Goal: Find specific page/section: Find specific page/section

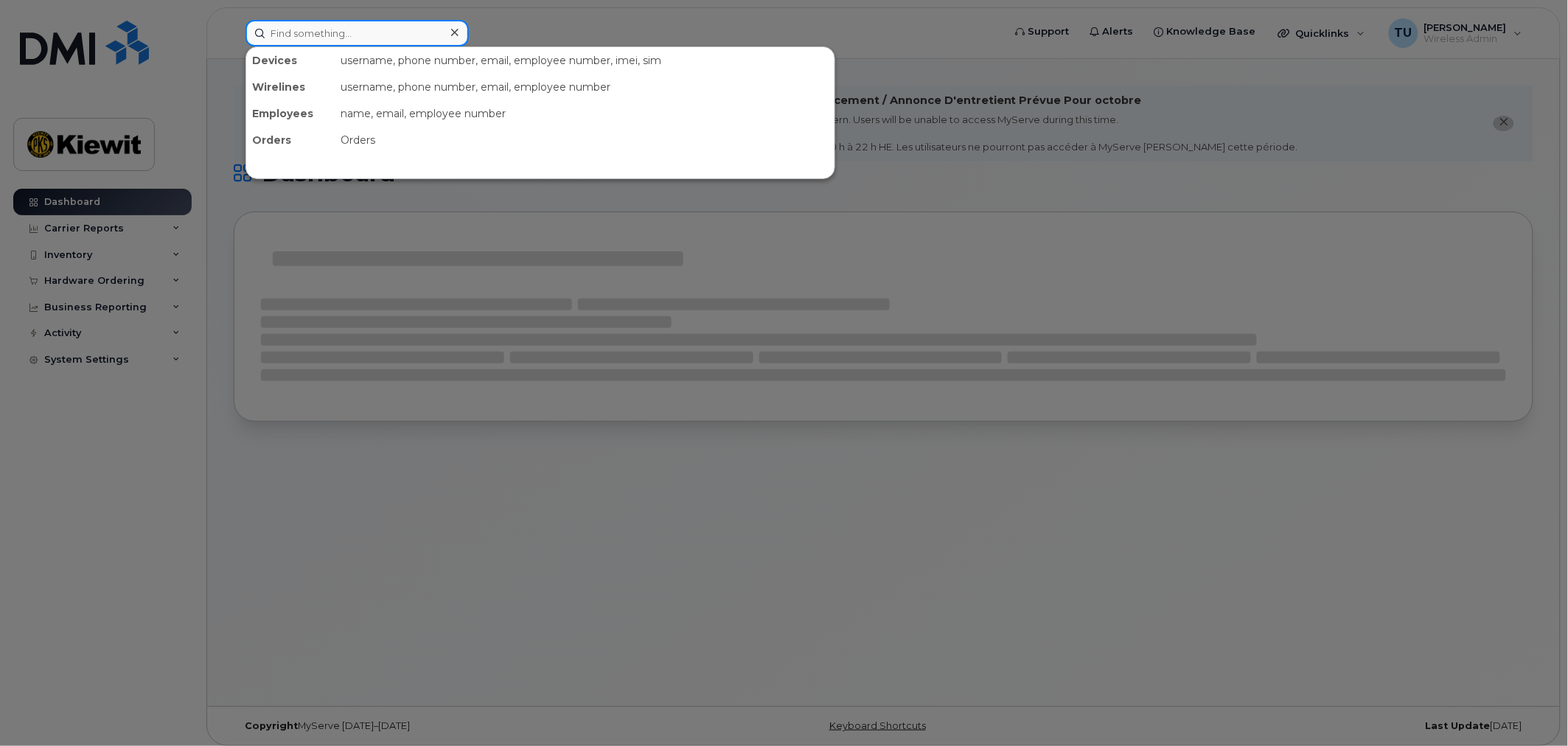
click at [338, 32] on input at bounding box center [357, 33] width 223 height 27
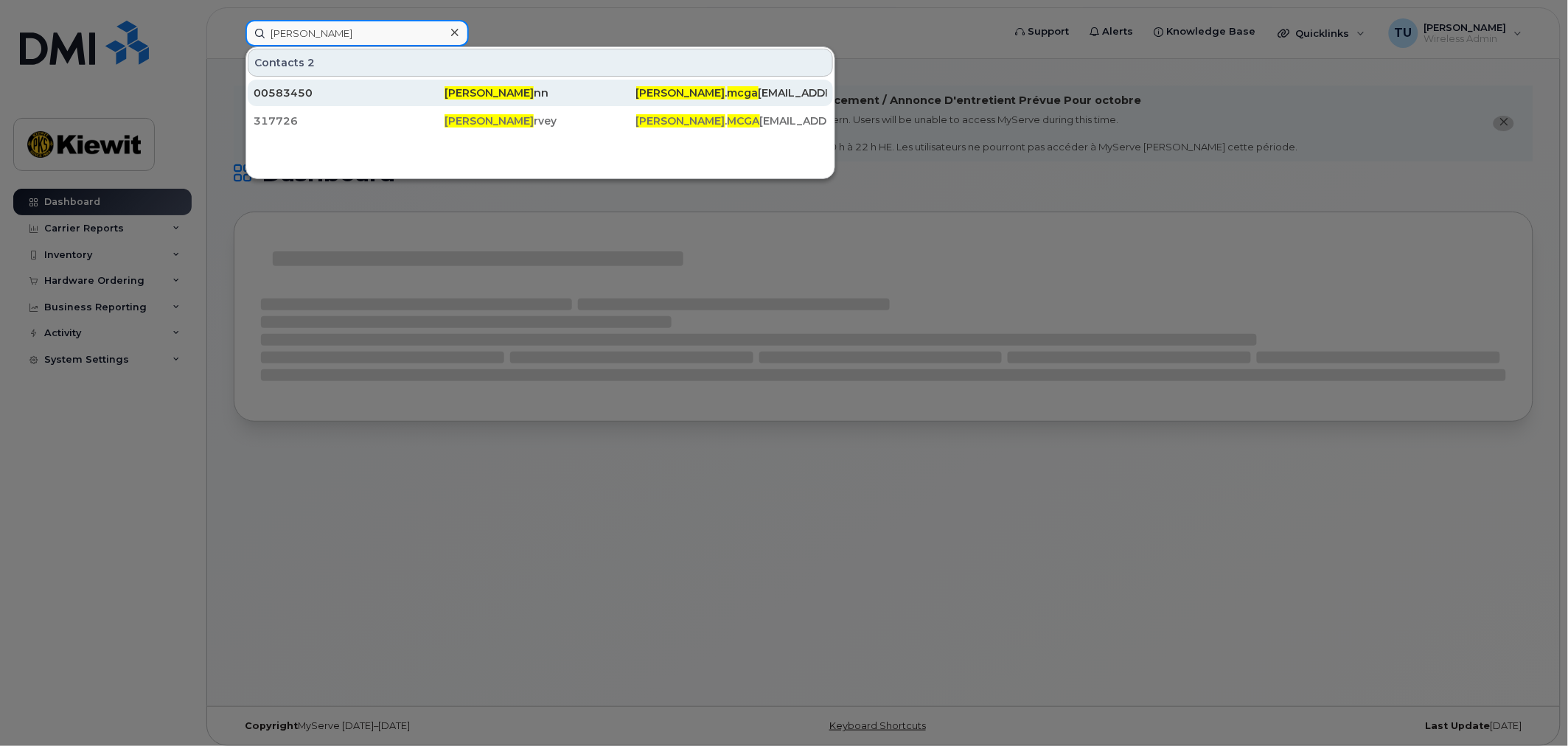
type input "[PERSON_NAME]"
click at [365, 89] on div "00583450" at bounding box center [349, 92] width 191 height 15
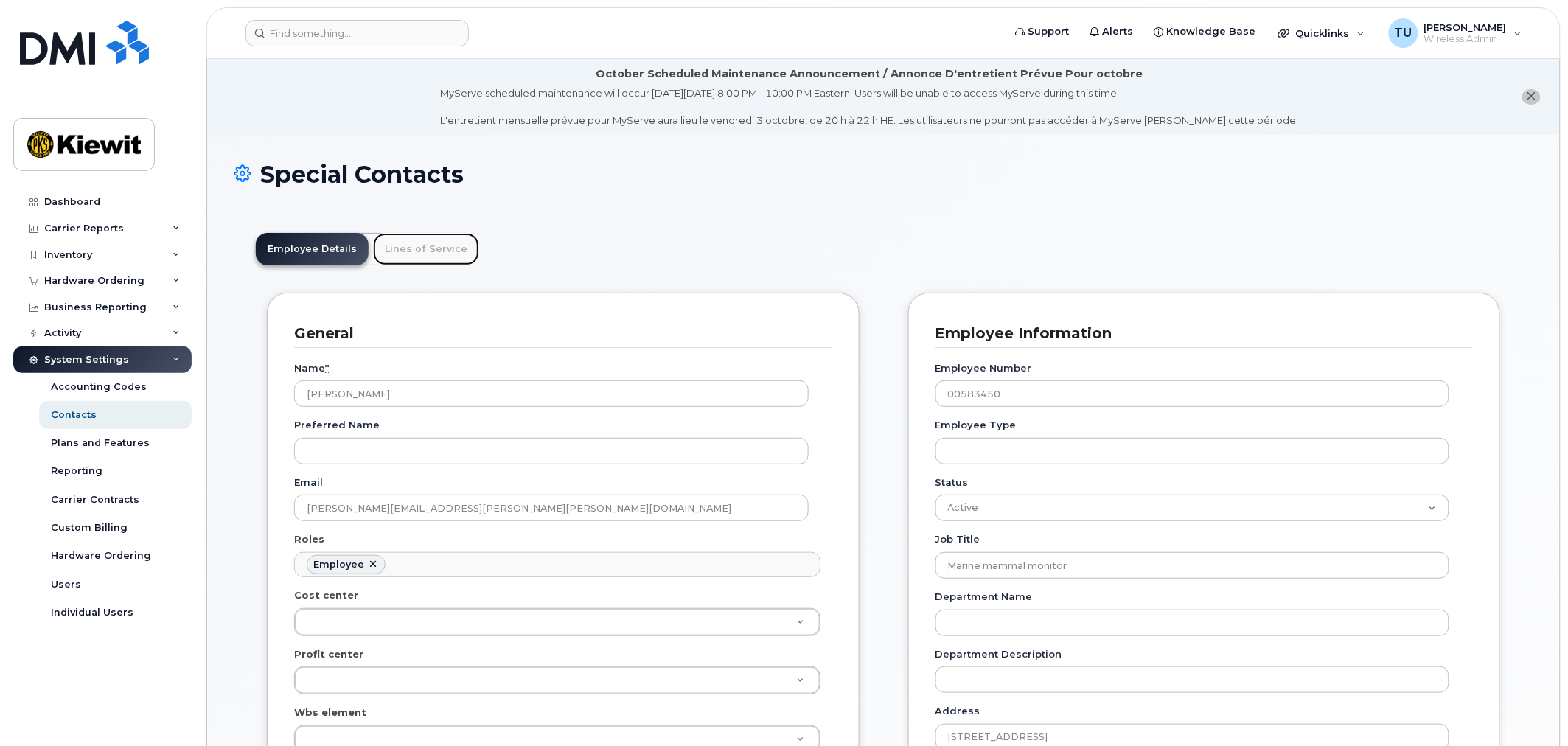
click at [455, 258] on link "Lines of Service" at bounding box center [426, 249] width 106 height 32
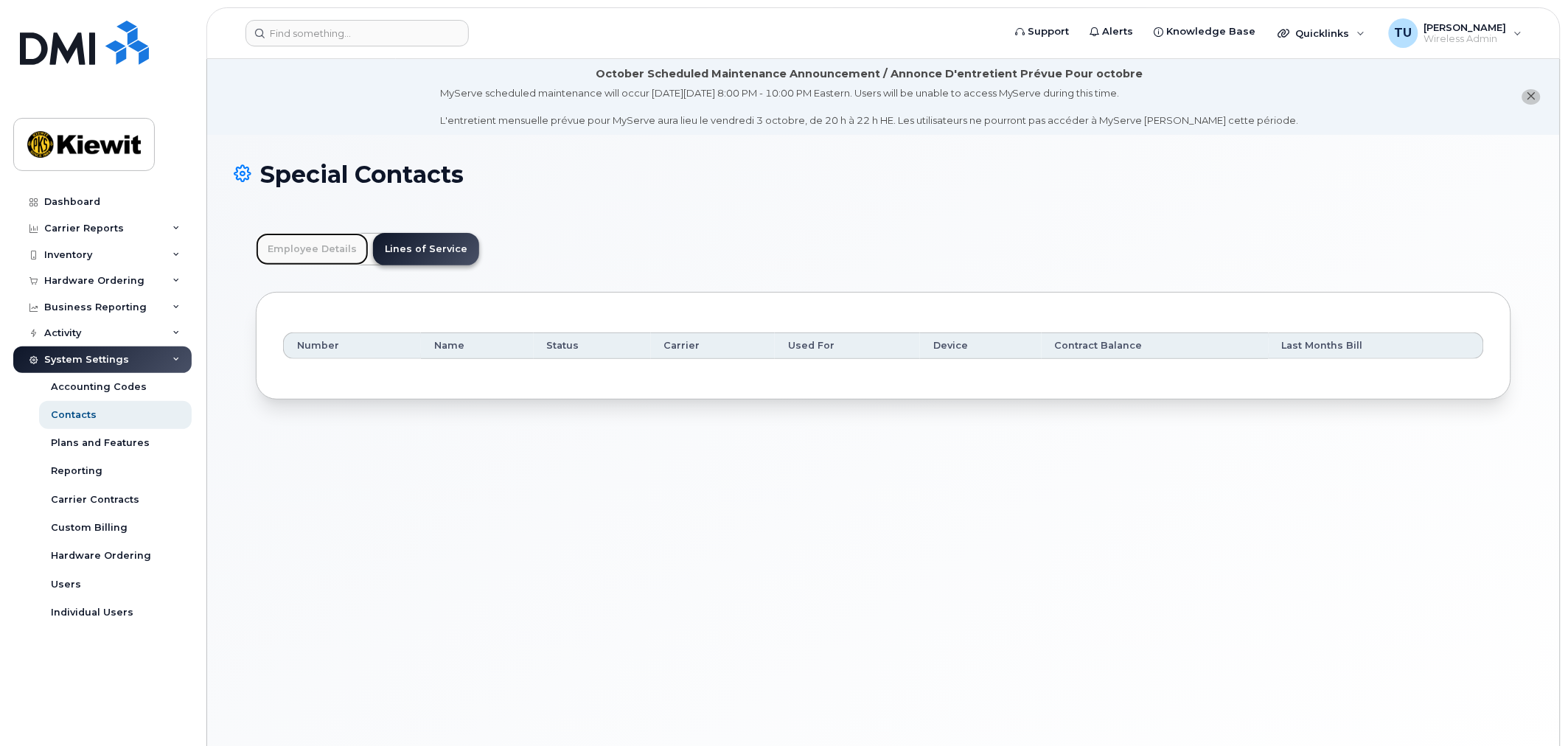
click at [318, 252] on link "Employee Details" at bounding box center [313, 249] width 113 height 32
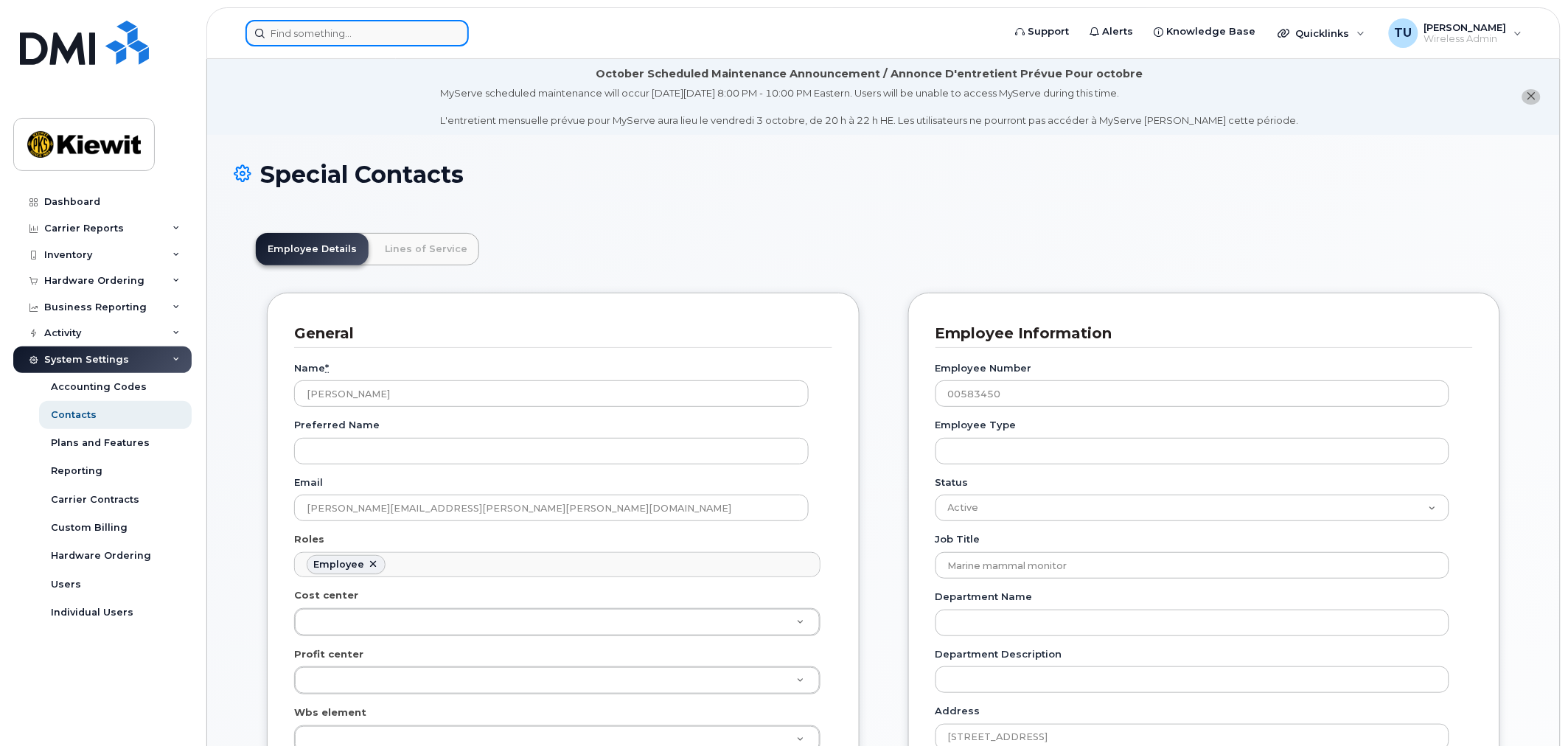
click at [369, 32] on input at bounding box center [357, 33] width 223 height 27
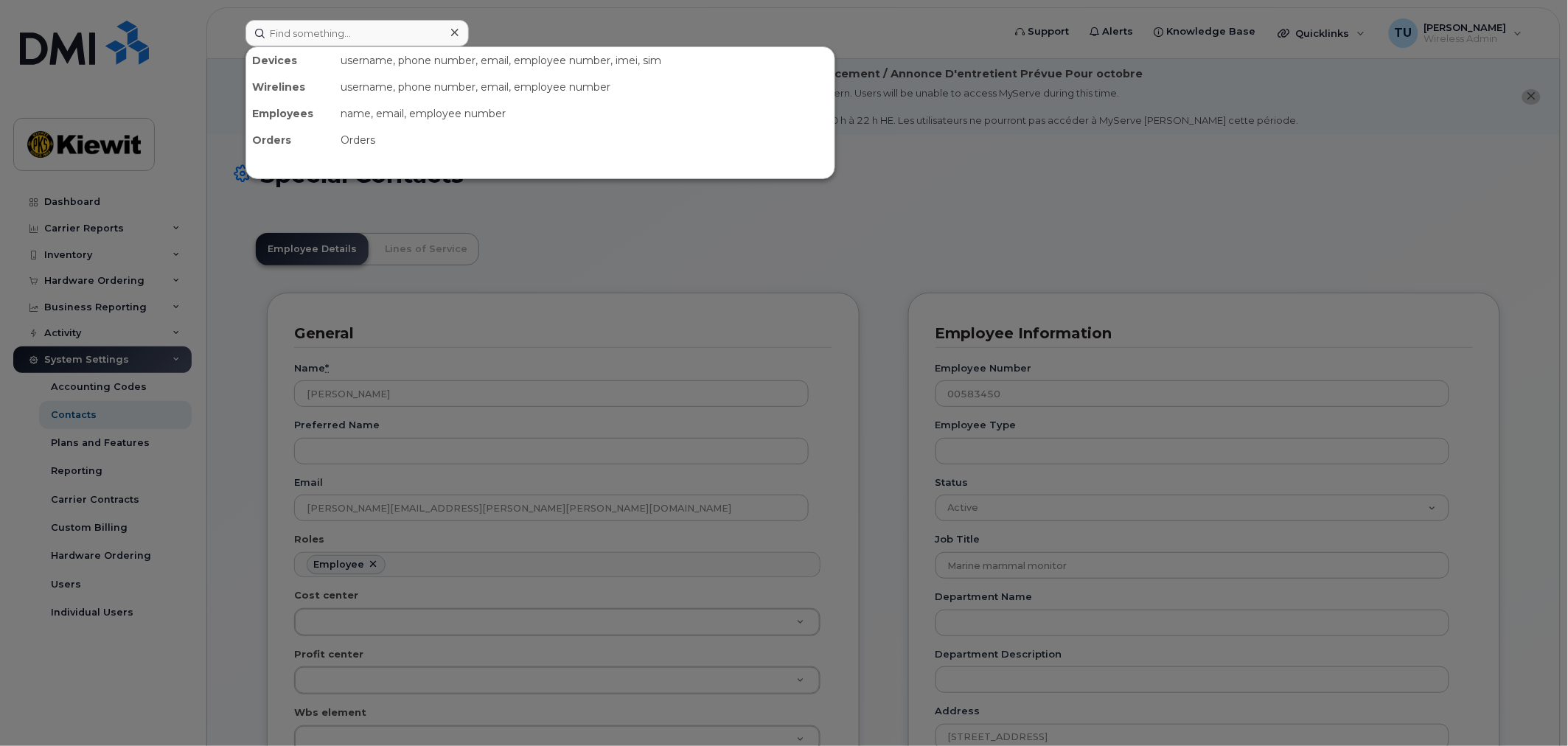
click at [1013, 196] on div at bounding box center [784, 373] width 1568 height 746
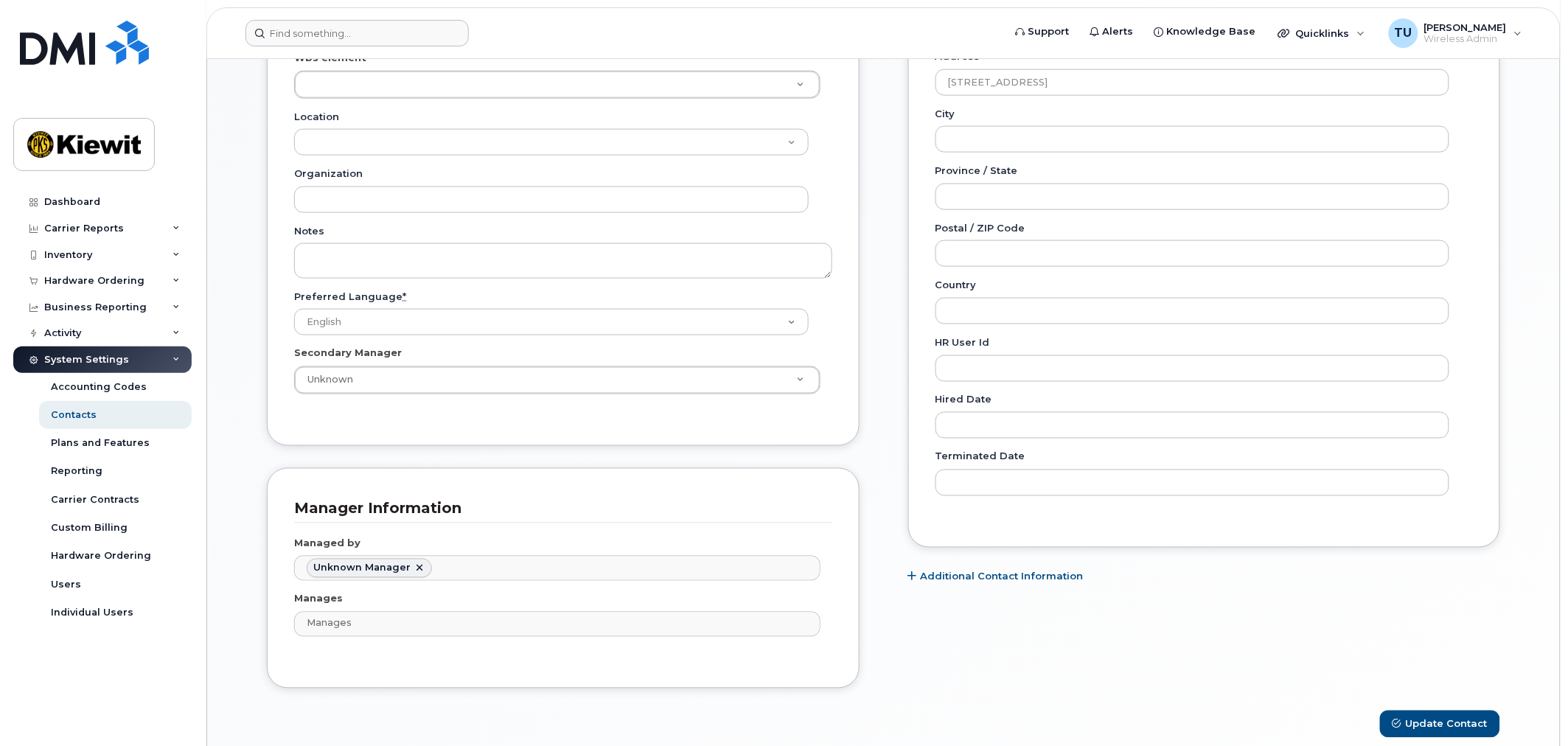
scroll to position [923, 0]
